Goal: Task Accomplishment & Management: Complete application form

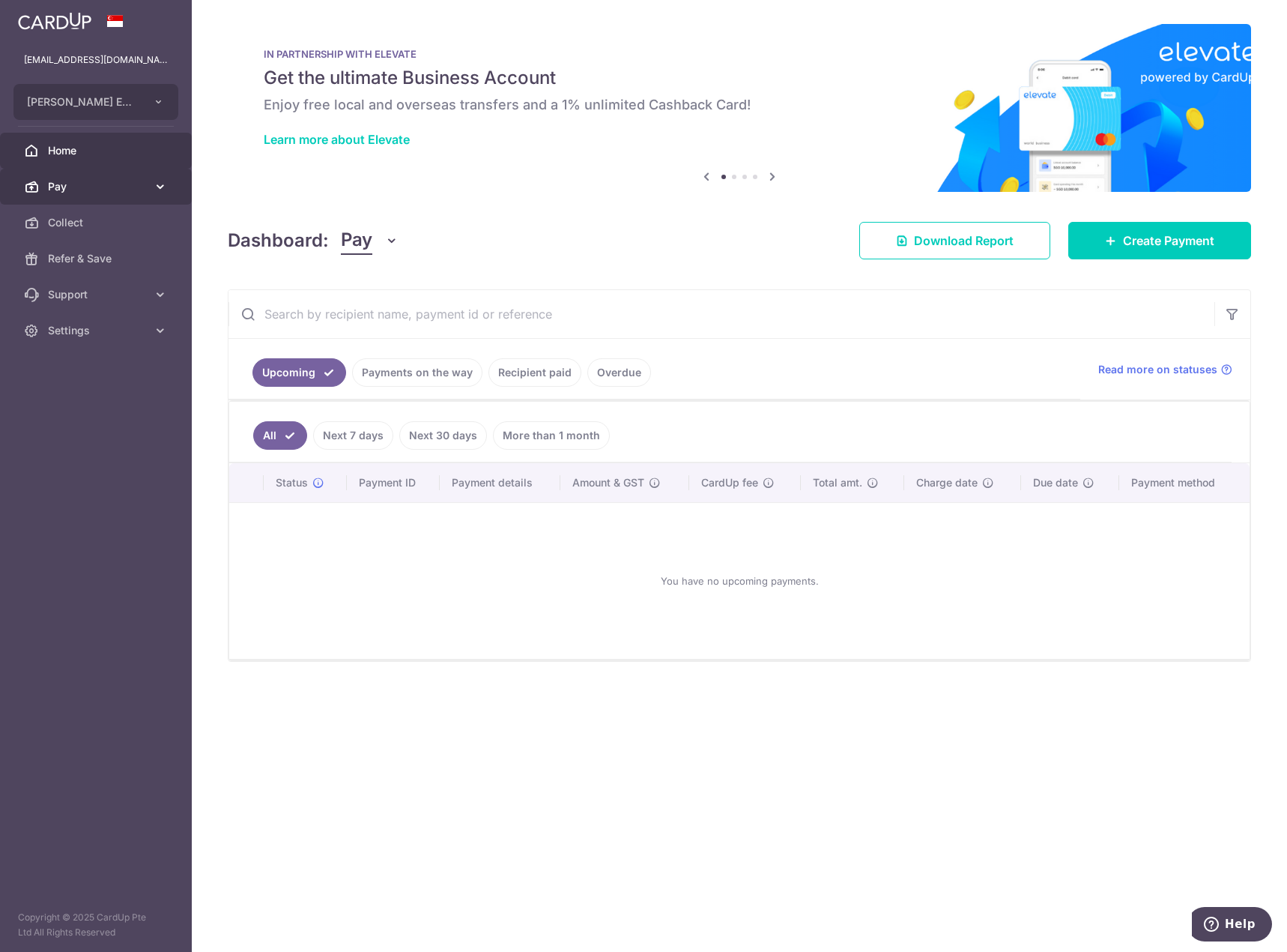
click at [67, 179] on span "Pay" at bounding box center [98, 186] width 99 height 15
click at [87, 217] on span "Payments" at bounding box center [98, 222] width 99 height 15
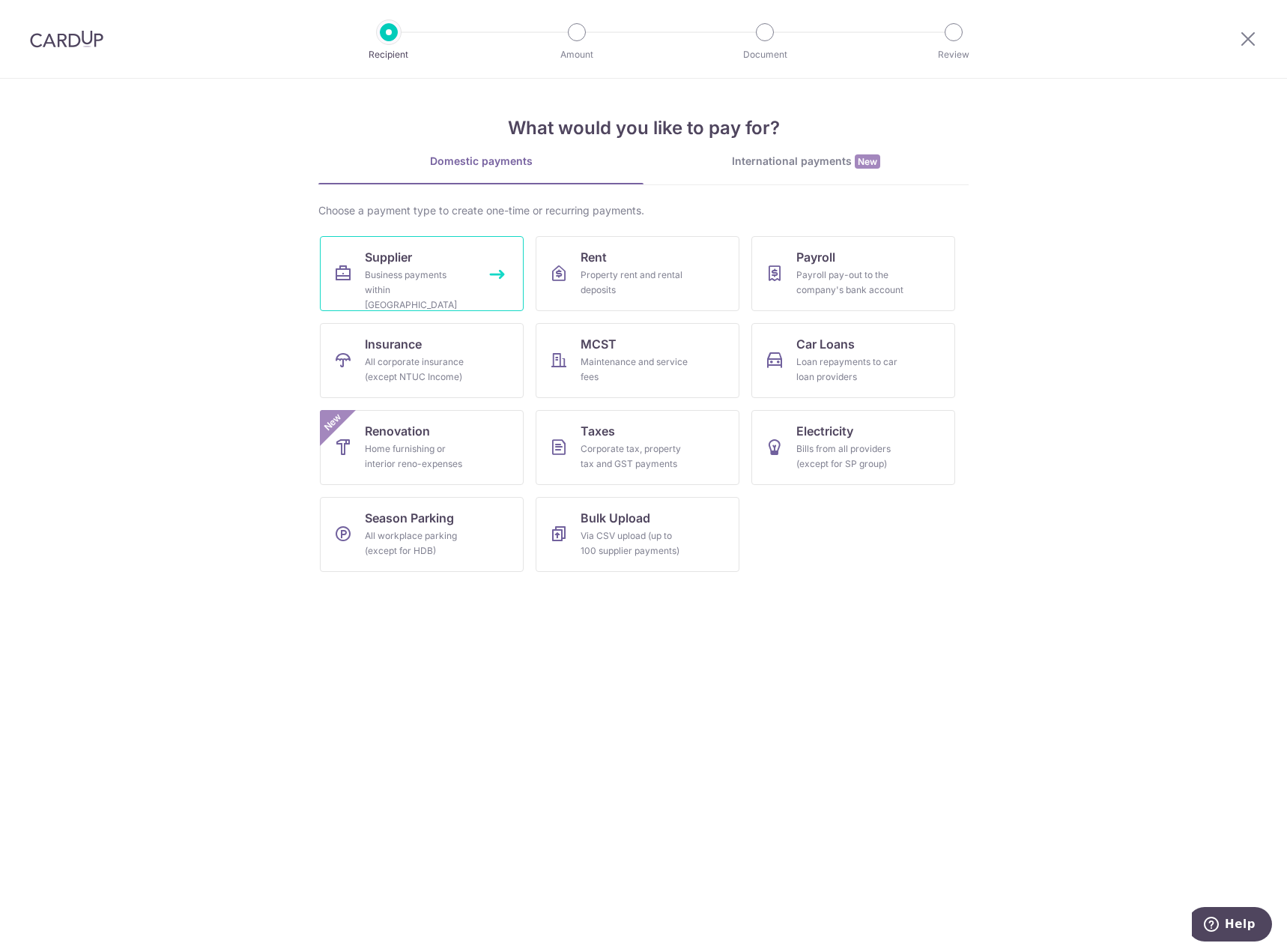
click at [389, 260] on span "Supplier" at bounding box center [389, 256] width 47 height 18
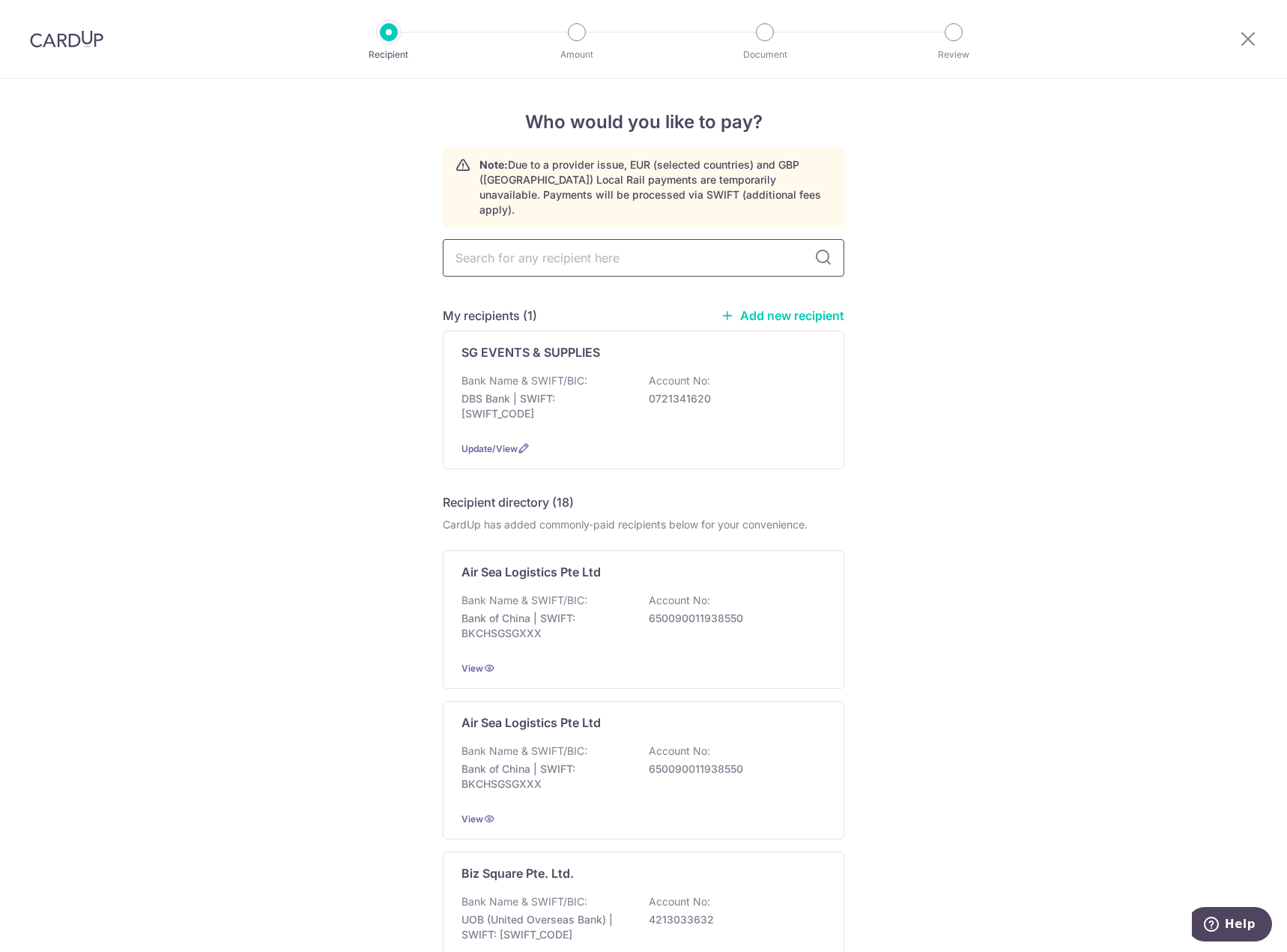
click at [619, 249] on input "text" at bounding box center [644, 258] width 402 height 38
click at [599, 347] on div "SG EVENTS & SUPPLIES Bank Name & SWIFT/BIC: DBS Bank | SWIFT: DBSSSGSGXXX Accou…" at bounding box center [644, 400] width 402 height 138
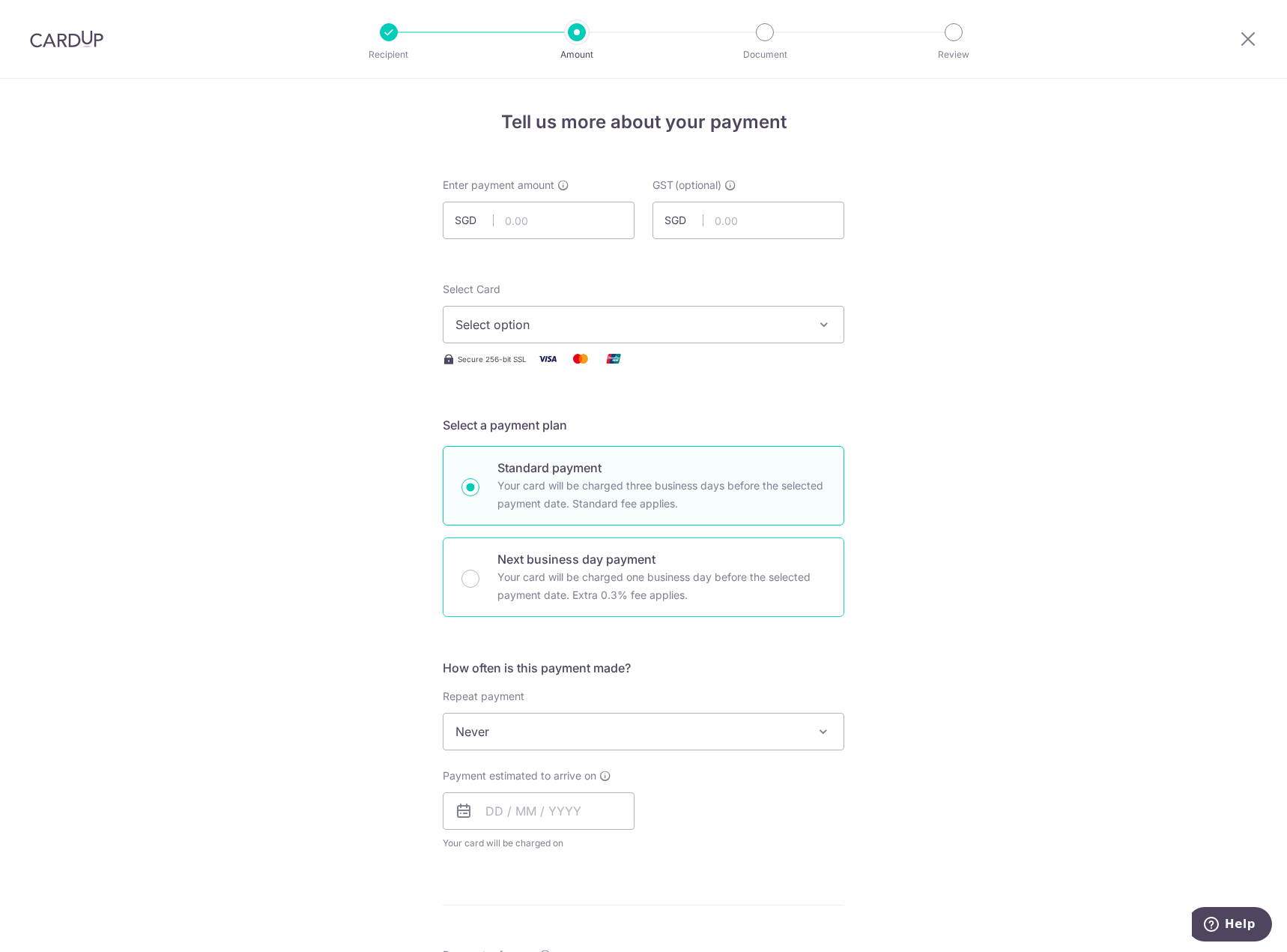
click at [707, 592] on p "Your card will be charged one business day before the selected payment date. Ex…" at bounding box center [661, 586] width 328 height 36
click at [480, 588] on input "Next business day payment Your card will be charged one business day before the…" at bounding box center [470, 578] width 18 height 18
radio input "false"
radio input "true"
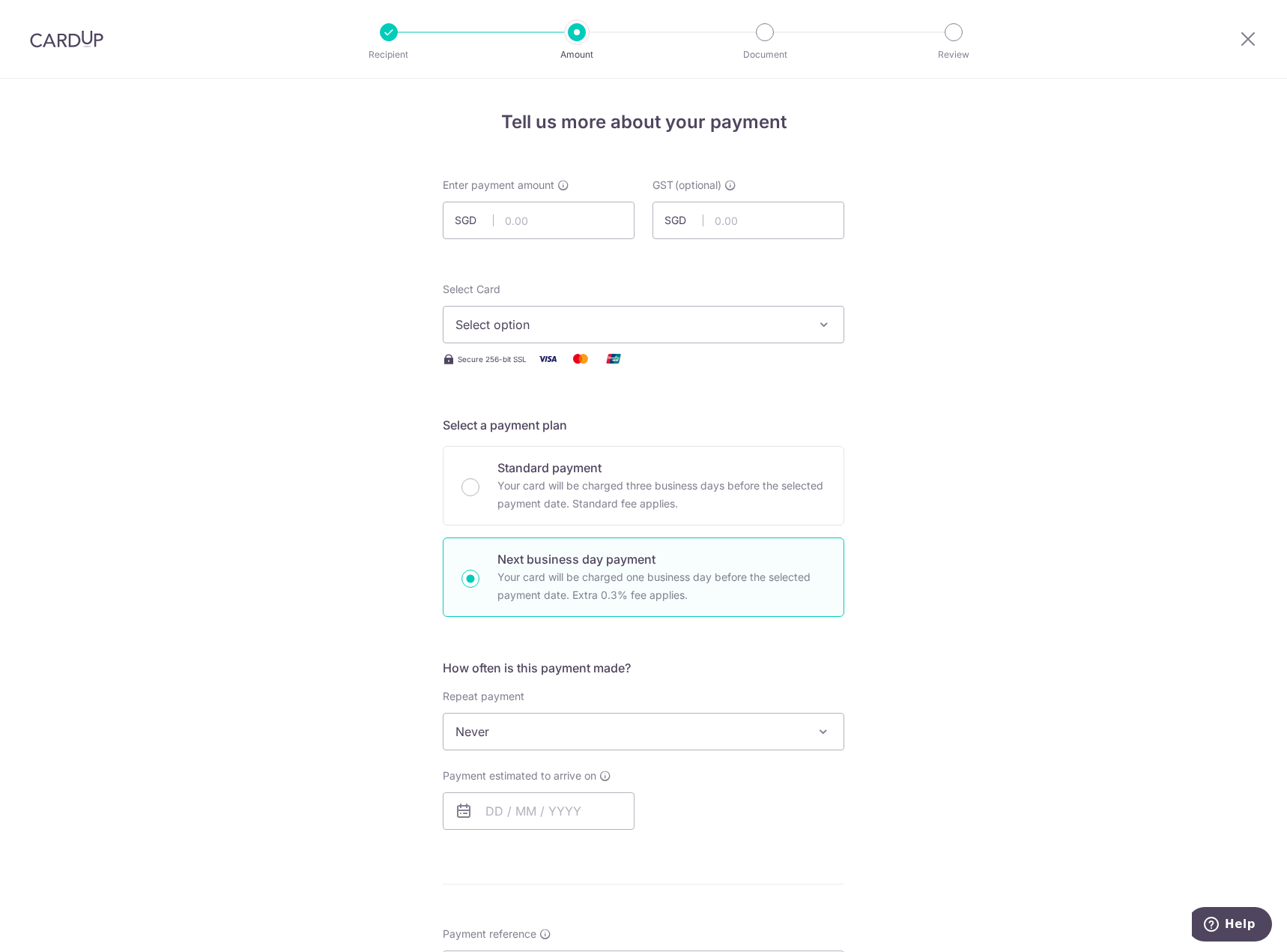
click at [562, 338] on button "Select option" at bounding box center [644, 325] width 402 height 38
click at [542, 433] on span "**** 3128" at bounding box center [519, 431] width 55 height 18
click at [561, 799] on input "text" at bounding box center [539, 811] width 192 height 38
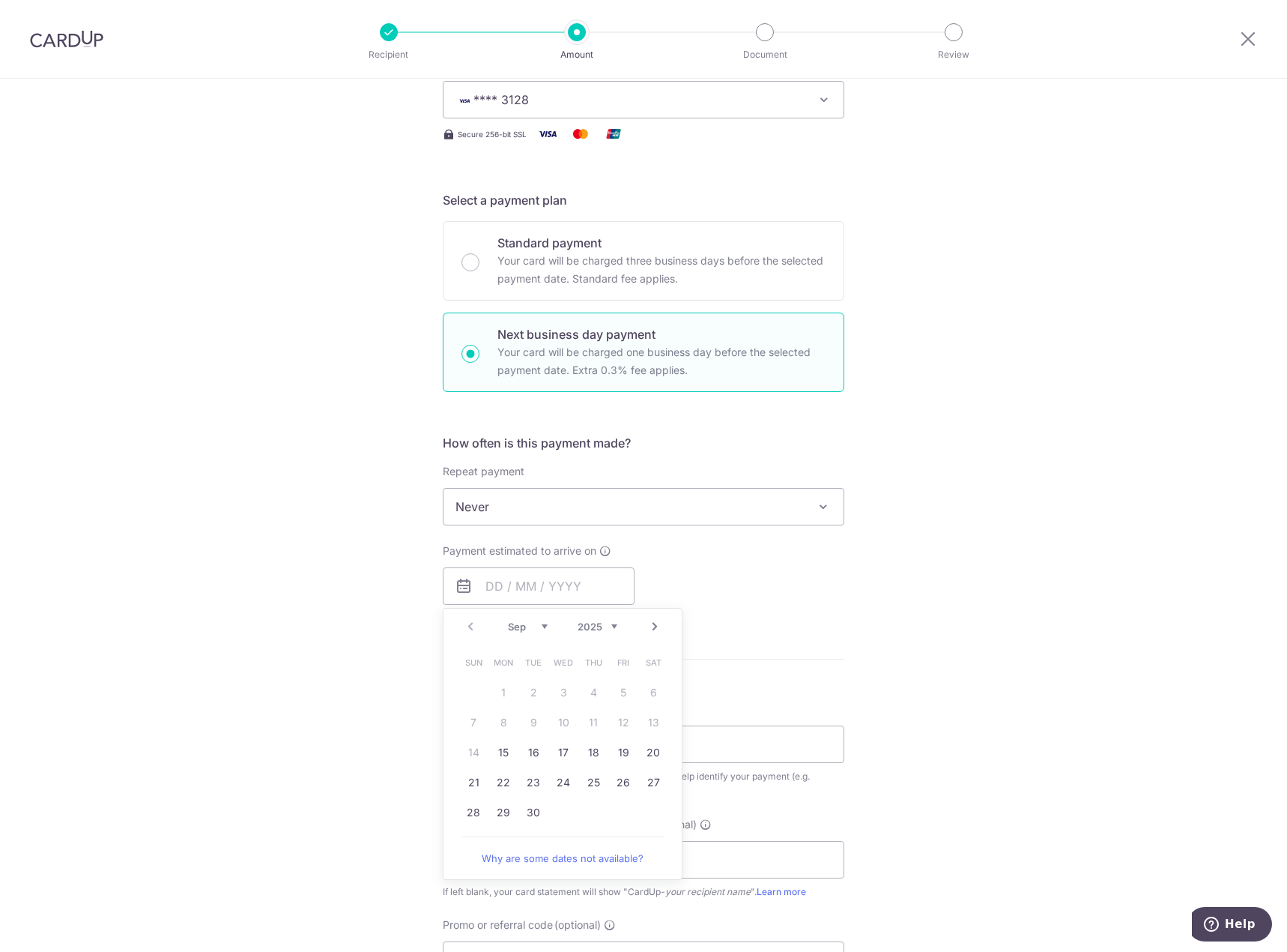
click at [468, 751] on table "Sun Mon Tue Wed Thu Fri Sat 1 2 3 4 5 6 7 8 9 10 11 12 13 14 15 16 17 18 19 20 …" at bounding box center [563, 737] width 210 height 180
click at [652, 723] on table "Sun Mon Tue Wed Thu Fri Sat 1 2 3 4 5 6 7 8 9 10 11 12 13 14 15 16 17 18 19 20 …" at bounding box center [563, 737] width 210 height 180
click at [654, 721] on table "Sun Mon Tue Wed Thu Fri Sat 1 2 3 4 5 6 7 8 9 10 11 12 13 14 15 16 17 18 19 20 …" at bounding box center [563, 737] width 210 height 180
click at [471, 751] on table "Sun Mon Tue Wed Thu Fri Sat 1 2 3 4 5 6 7 8 9 10 11 12 13 14 15 16 17 18 19 20 …" at bounding box center [563, 737] width 210 height 180
click at [466, 720] on table "Sun Mon Tue Wed Thu Fri Sat 1 2 3 4 5 6 7 8 9 10 11 12 13 14 15 16 17 18 19 20 …" at bounding box center [563, 737] width 210 height 180
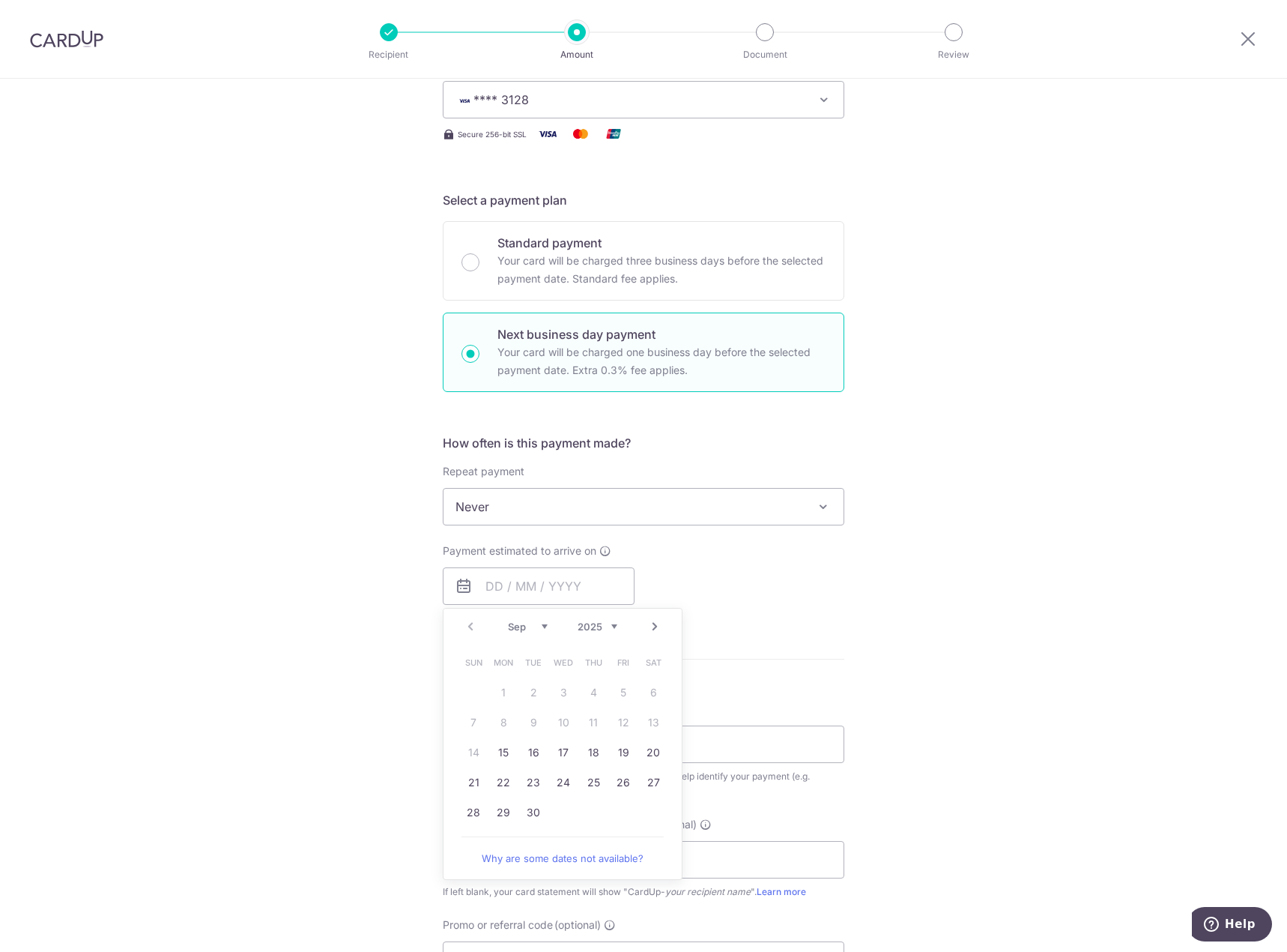
click at [652, 720] on table "Sun Mon Tue Wed Thu Fri Sat 1 2 3 4 5 6 7 8 9 10 11 12 13 14 15 16 17 18 19 20 …" at bounding box center [563, 737] width 210 height 180
click at [473, 750] on table "Sun Mon Tue Wed Thu Fri Sat 1 2 3 4 5 6 7 8 9 10 11 12 13 14 15 16 17 18 19 20 …" at bounding box center [563, 737] width 210 height 180
click at [971, 615] on div "Tell us more about your payment Enter payment amount SGD GST (optional) SGD Sel…" at bounding box center [644, 607] width 1287 height 1507
